Goal: Information Seeking & Learning: Learn about a topic

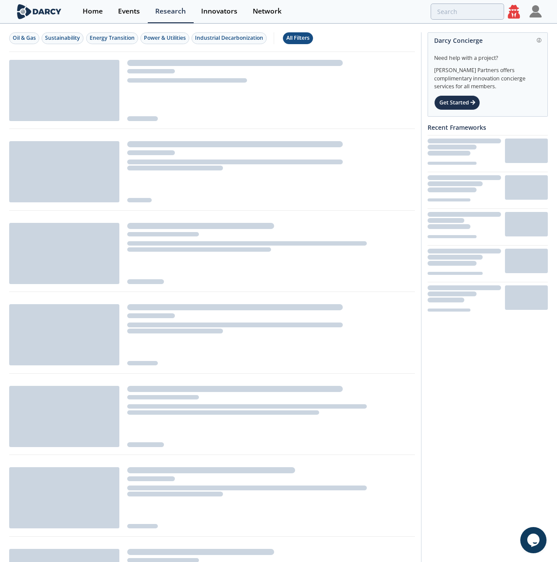
click at [302, 39] on div "All Filters" at bounding box center [297, 38] width 23 height 8
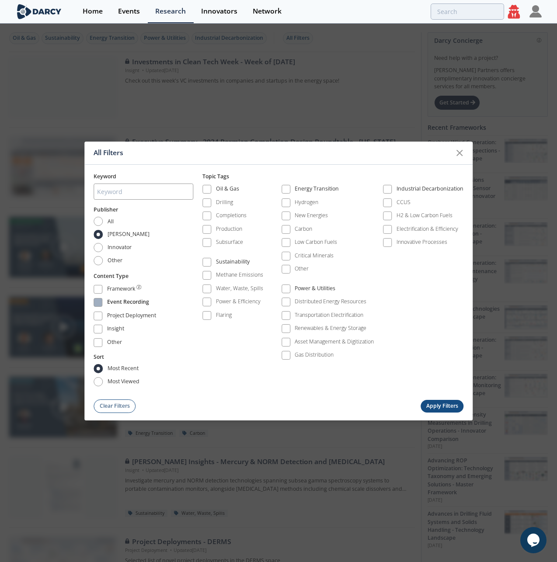
click at [104, 303] on label "Event Recording" at bounding box center [144, 303] width 100 height 12
click at [98, 301] on span at bounding box center [98, 303] width 6 height 6
click at [433, 405] on button "Apply Filters" at bounding box center [442, 406] width 43 height 13
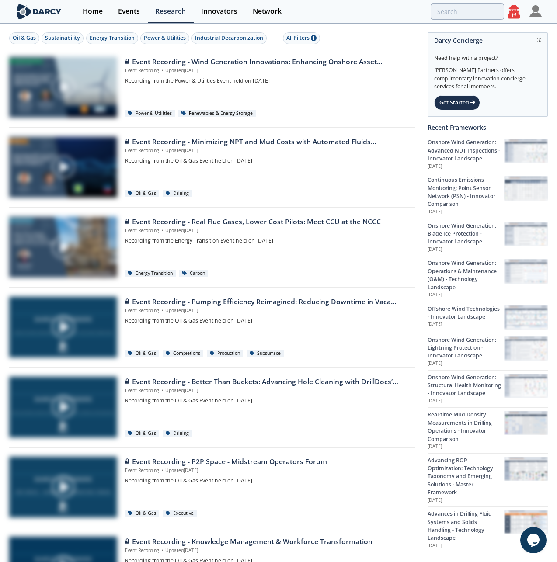
click at [513, 13] on icon at bounding box center [514, 12] width 12 height 14
click at [514, 10] on icon at bounding box center [514, 12] width 12 height 14
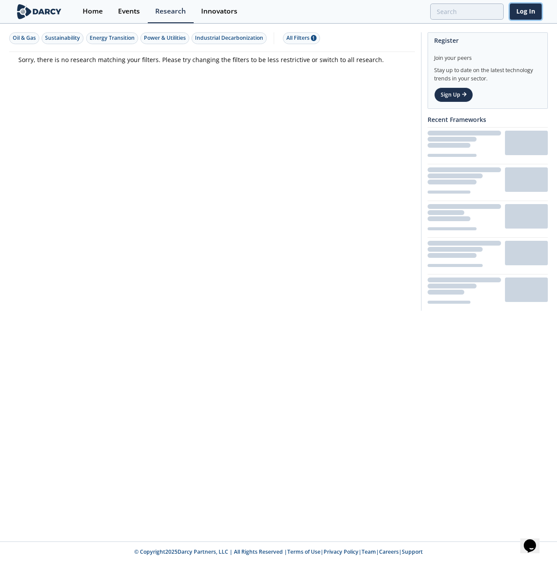
click at [533, 12] on link "Log In" at bounding box center [526, 11] width 32 height 16
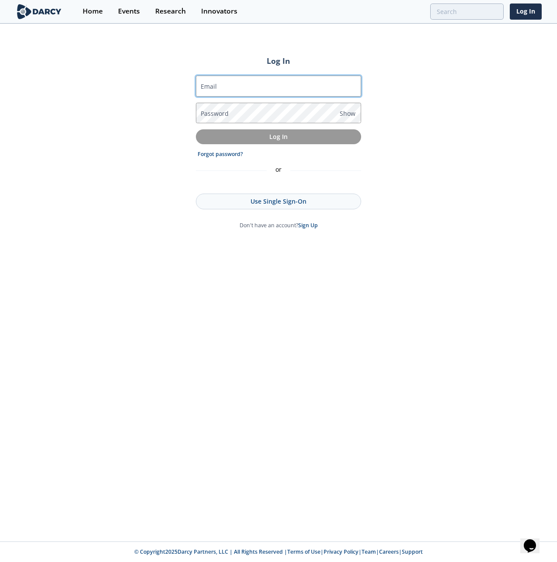
click at [262, 87] on input "Email" at bounding box center [278, 86] width 165 height 21
type input "[EMAIL_ADDRESS][DOMAIN_NAME]"
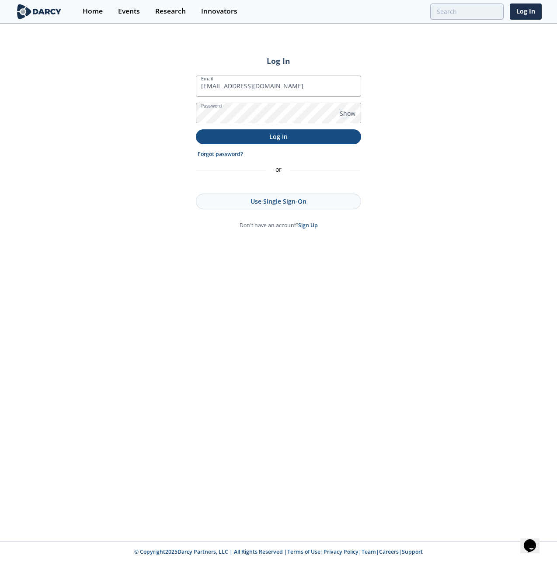
click at [245, 138] on p "Log In" at bounding box center [278, 136] width 153 height 9
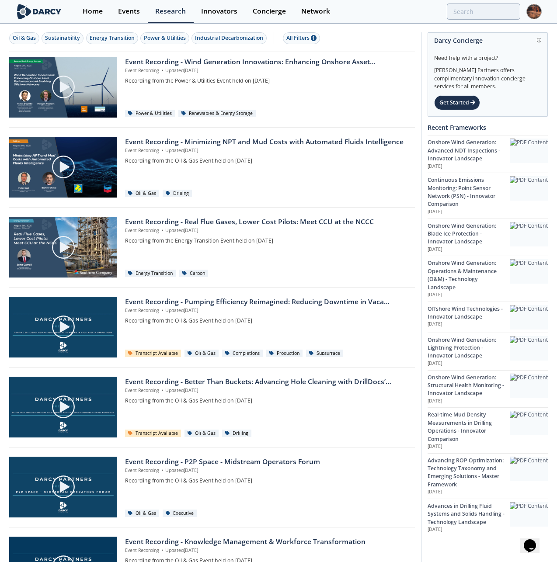
click at [375, 40] on div "Oil & Gas Sustainability Energy Transition Power & Utilities Industrial Decarbo…" at bounding box center [210, 38] width 403 height 12
click at [124, 12] on div "Events" at bounding box center [129, 11] width 22 height 7
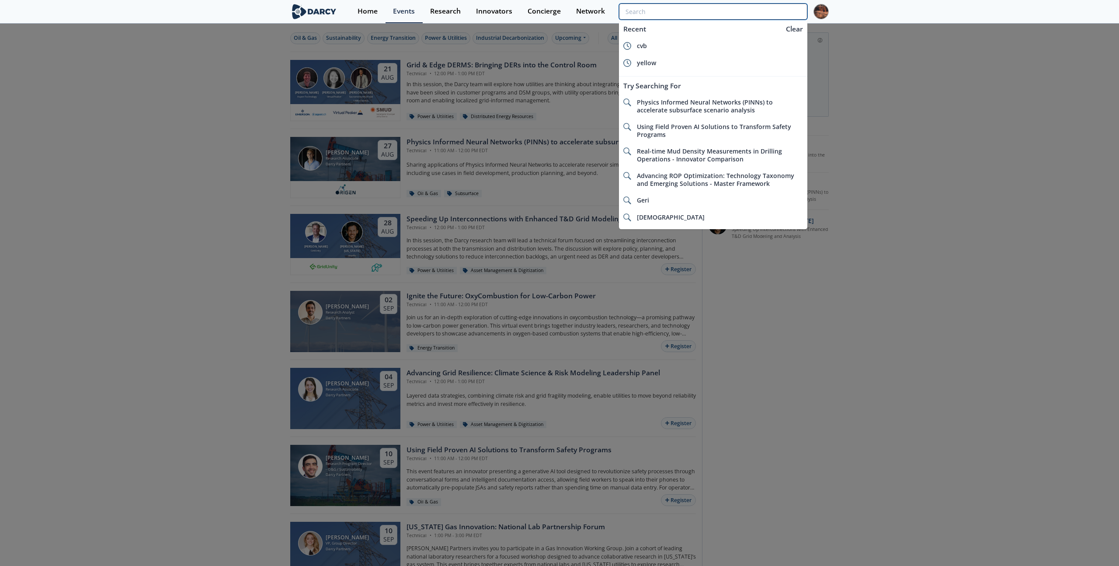
click at [557, 15] on input "search" at bounding box center [713, 11] width 188 height 16
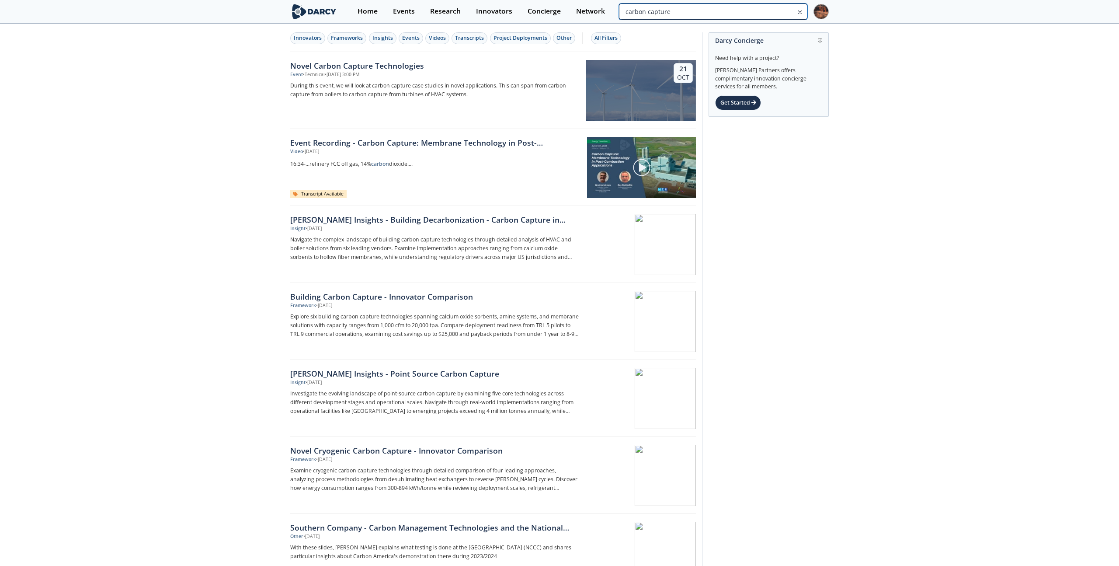
click at [557, 16] on input "carbon capture" at bounding box center [713, 11] width 188 height 16
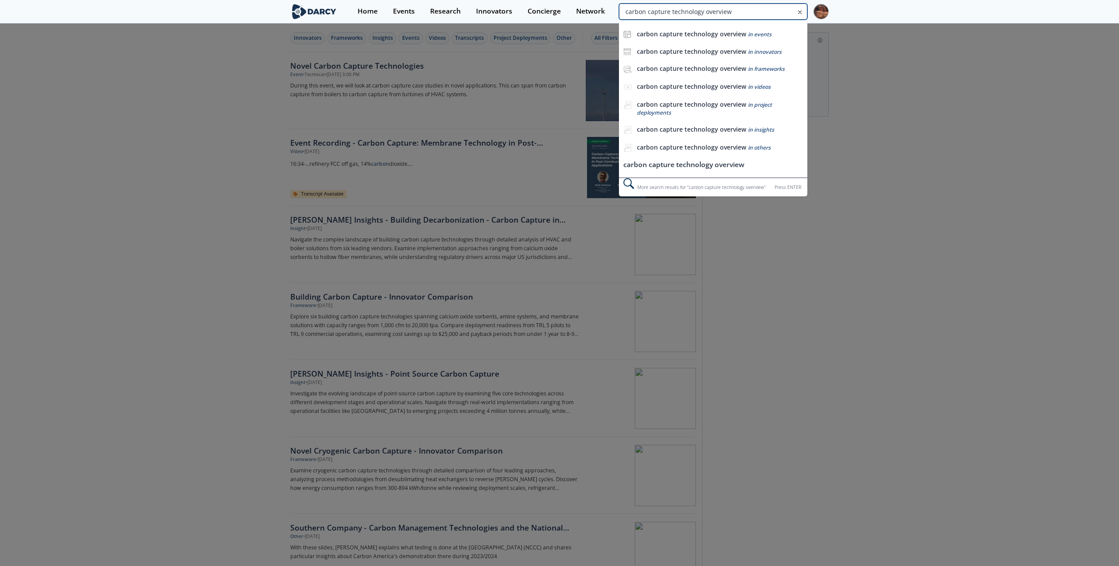
type input "carbon capture technology overview"
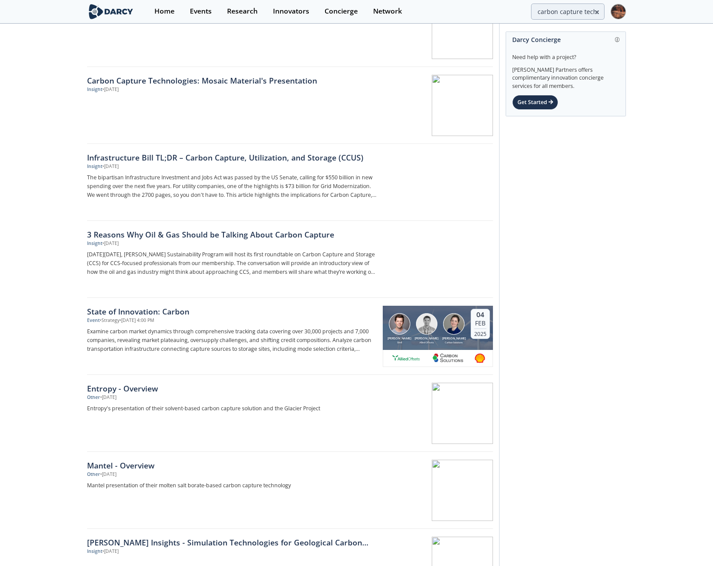
scroll to position [1080, 0]
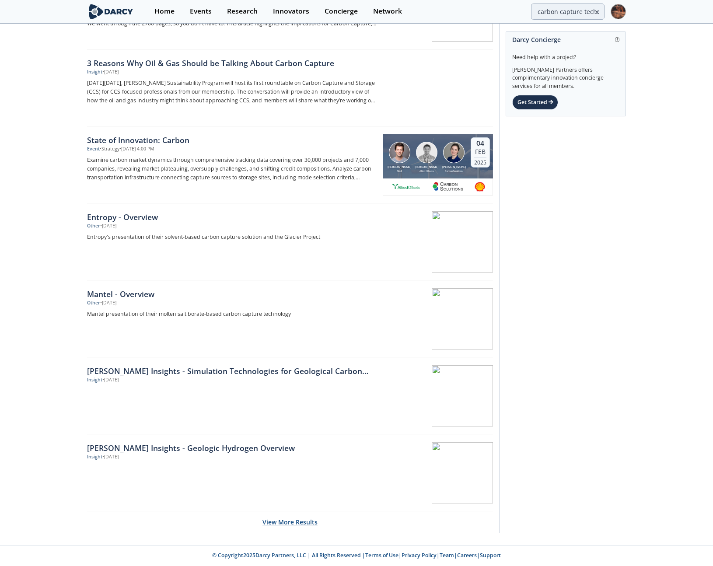
click at [272, 522] on button "View More Results" at bounding box center [289, 521] width 55 height 21
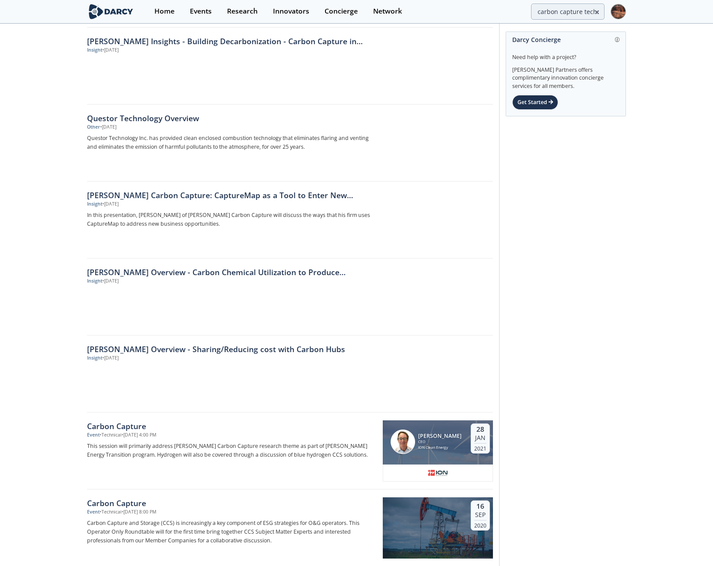
scroll to position [2619, 0]
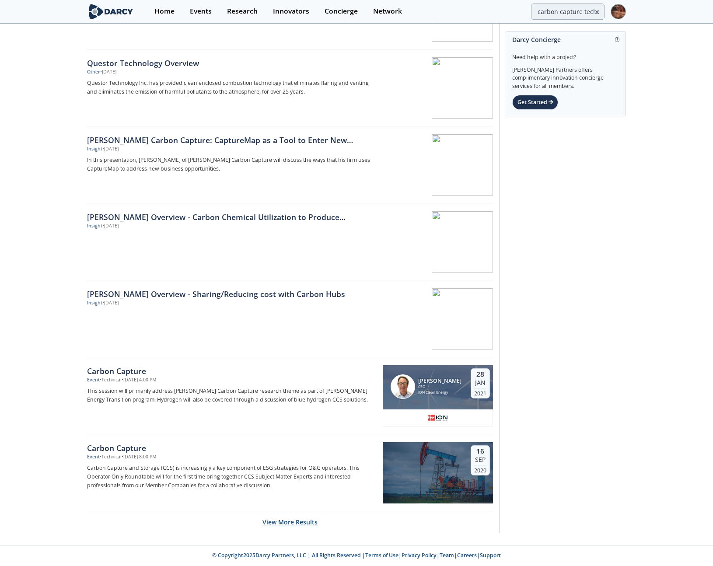
click at [268, 521] on button "View More Results" at bounding box center [289, 521] width 55 height 21
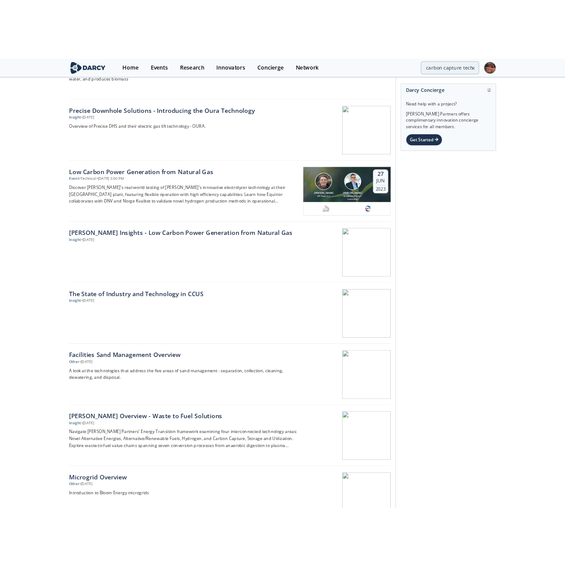
scroll to position [4081, 0]
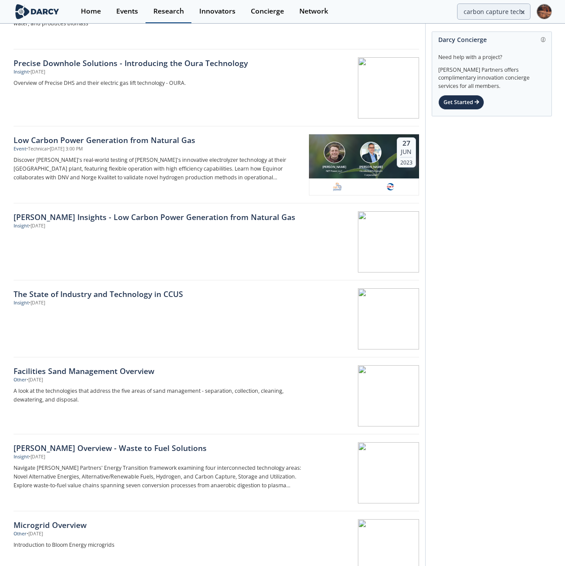
click at [157, 12] on div "Research" at bounding box center [168, 11] width 31 height 7
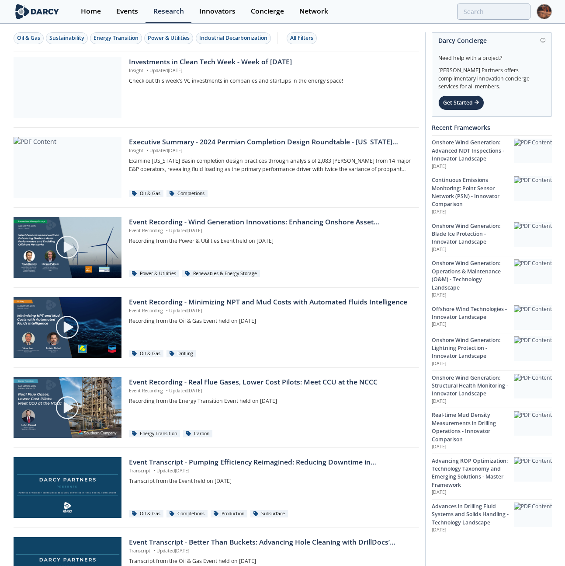
click at [541, 12] on img at bounding box center [544, 11] width 15 height 15
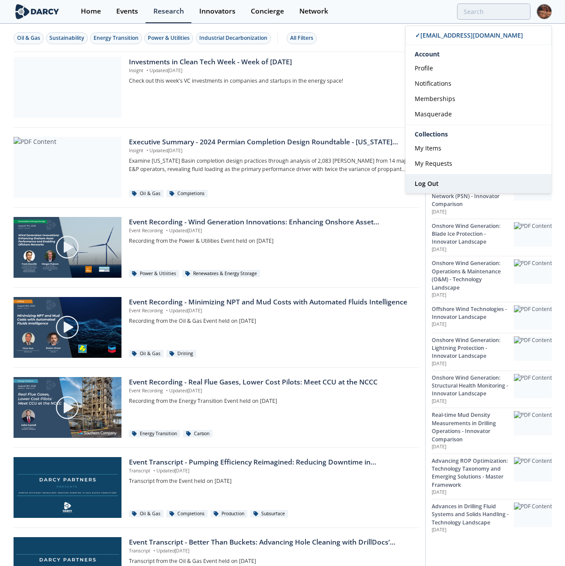
click at [435, 185] on span "Log Out" at bounding box center [427, 183] width 24 height 8
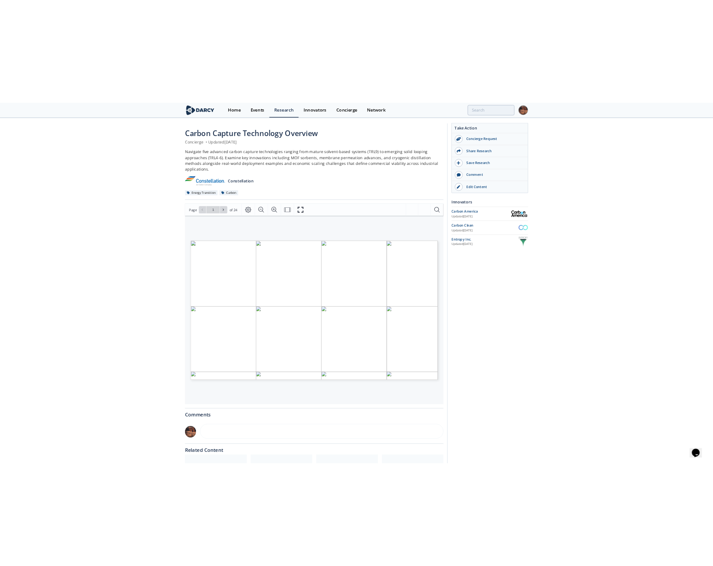
scroll to position [12, 0]
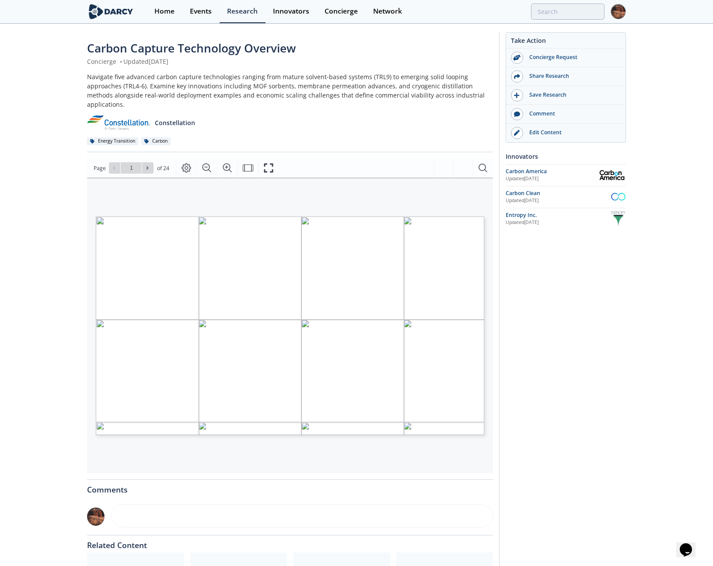
drag, startPoint x: 691, startPoint y: 208, endPoint x: 688, endPoint y: 197, distance: 11.5
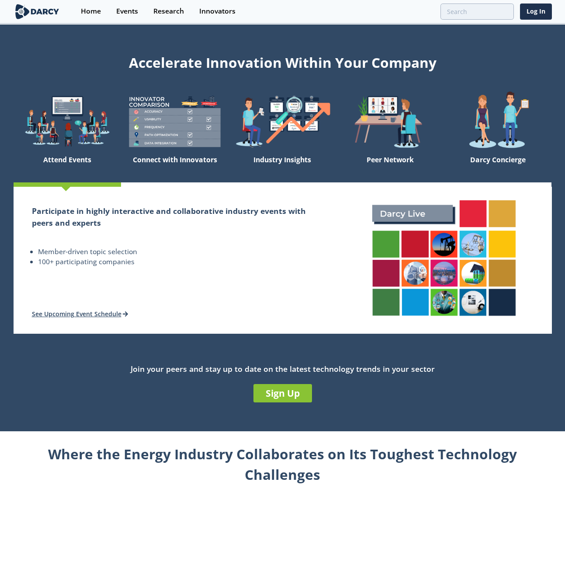
click at [131, 9] on div "Events" at bounding box center [127, 11] width 22 height 7
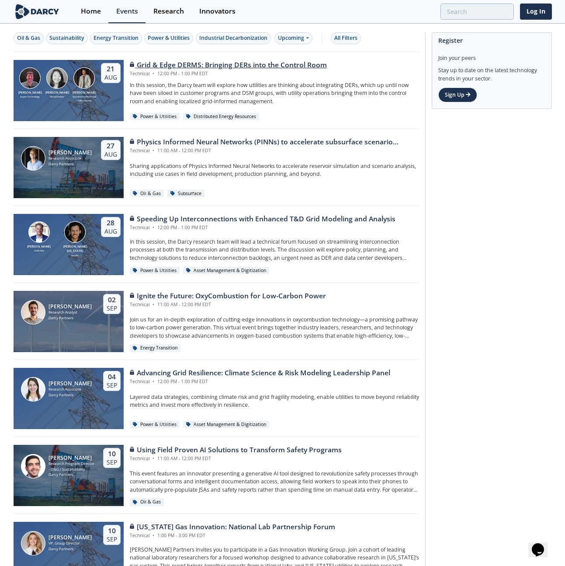
click at [141, 63] on div "Grid & Edge DERMS: Bringing DERs into the Control Room" at bounding box center [228, 65] width 197 height 10
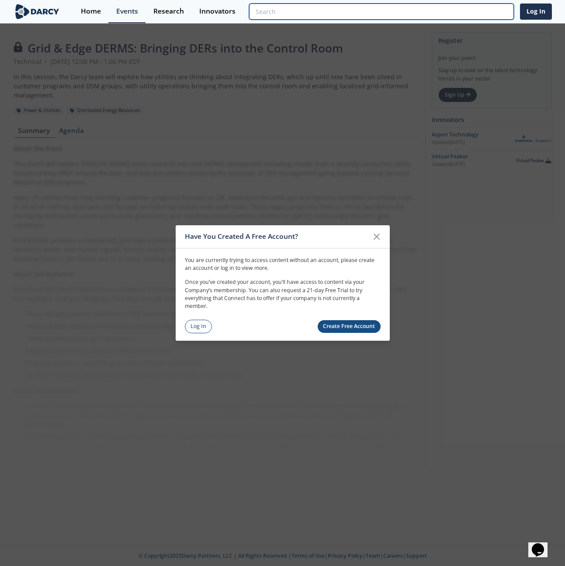
click at [484, 12] on input "search" at bounding box center [381, 11] width 265 height 16
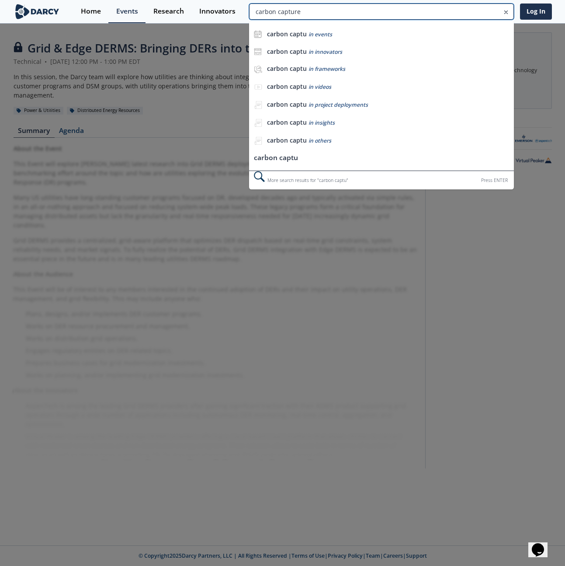
type input "carbon capture"
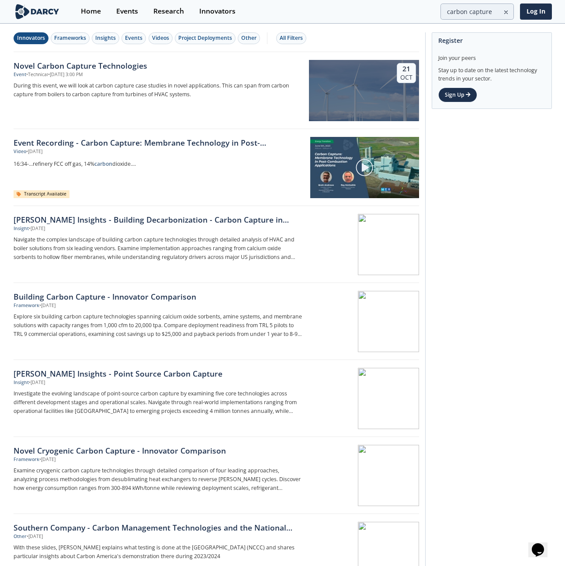
click at [33, 40] on div "Innovators" at bounding box center [31, 38] width 28 height 8
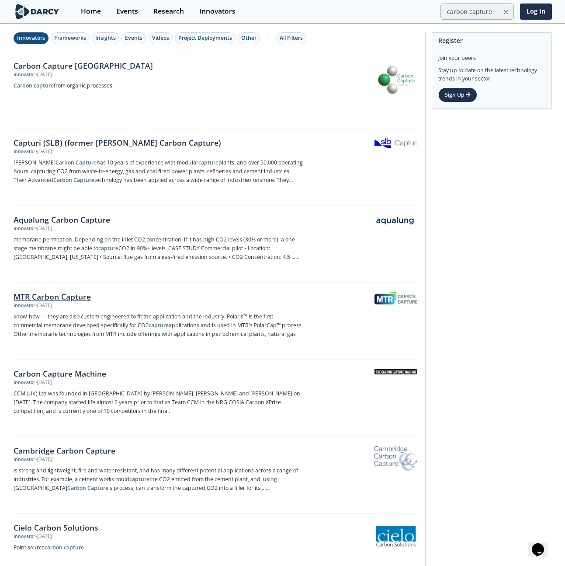
click at [39, 294] on div "MTR Carbon Capture" at bounding box center [158, 296] width 289 height 11
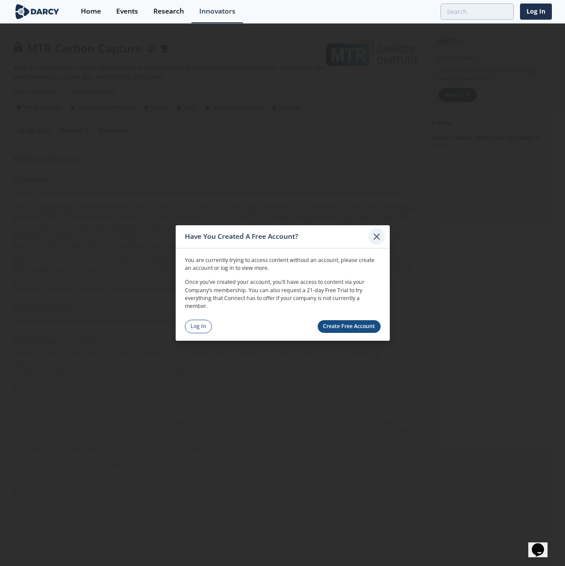
click at [376, 239] on icon at bounding box center [377, 236] width 10 height 10
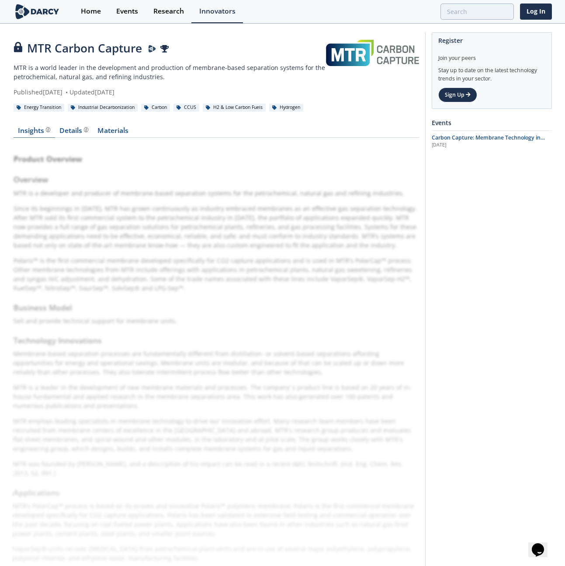
click at [28, 130] on div "Insights The Darcy Research team’s summarized opinion of the innovator, the com…" at bounding box center [34, 130] width 32 height 7
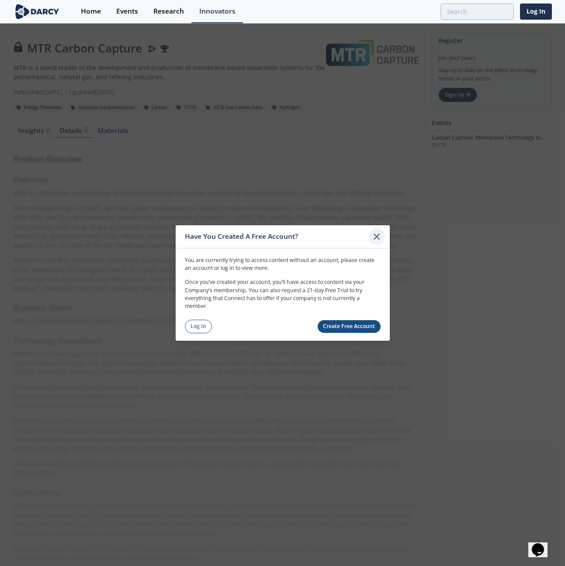
click at [383, 235] on div at bounding box center [377, 236] width 17 height 17
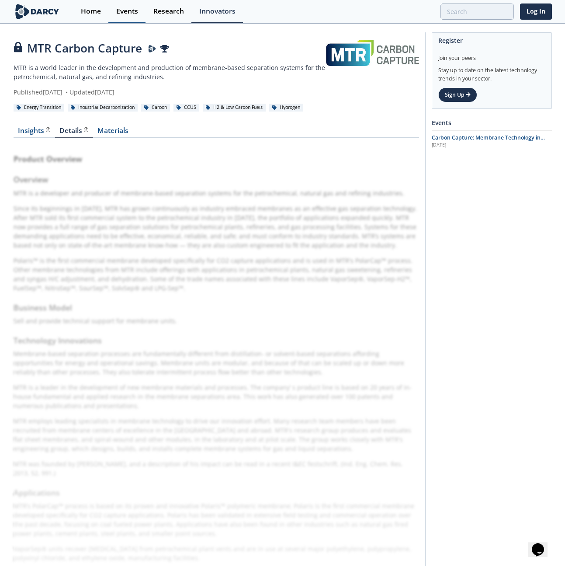
click at [131, 10] on div "Events" at bounding box center [127, 11] width 22 height 7
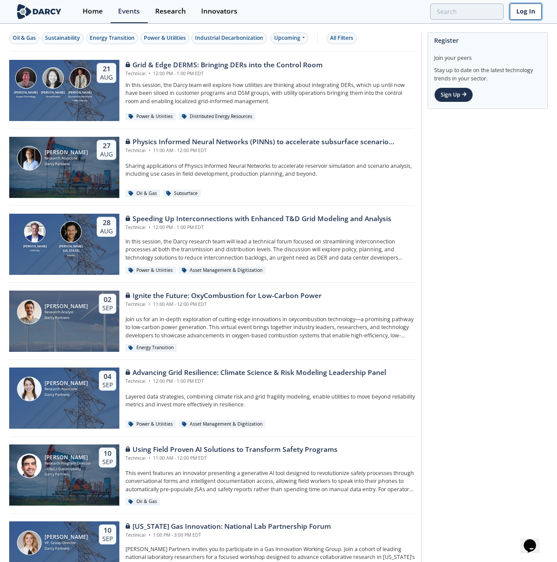
click at [528, 11] on link "Log In" at bounding box center [526, 11] width 32 height 16
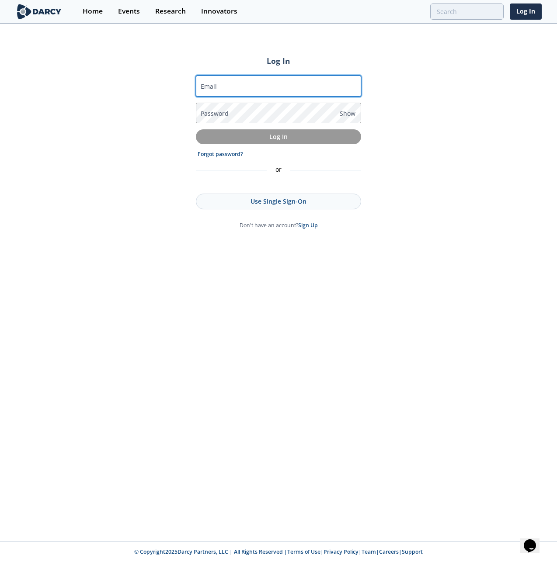
type input "[EMAIL_ADDRESS][DOMAIN_NAME]"
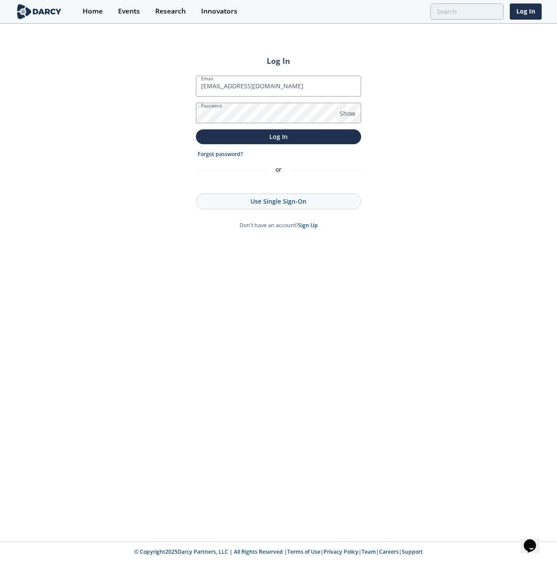
click at [254, 126] on form "Email jordan@isleofcode.com Password Show Log In Forgot password? or Use Single…" at bounding box center [278, 153] width 165 height 154
click at [253, 132] on button "Log In" at bounding box center [278, 136] width 165 height 14
